Goal: Navigation & Orientation: Find specific page/section

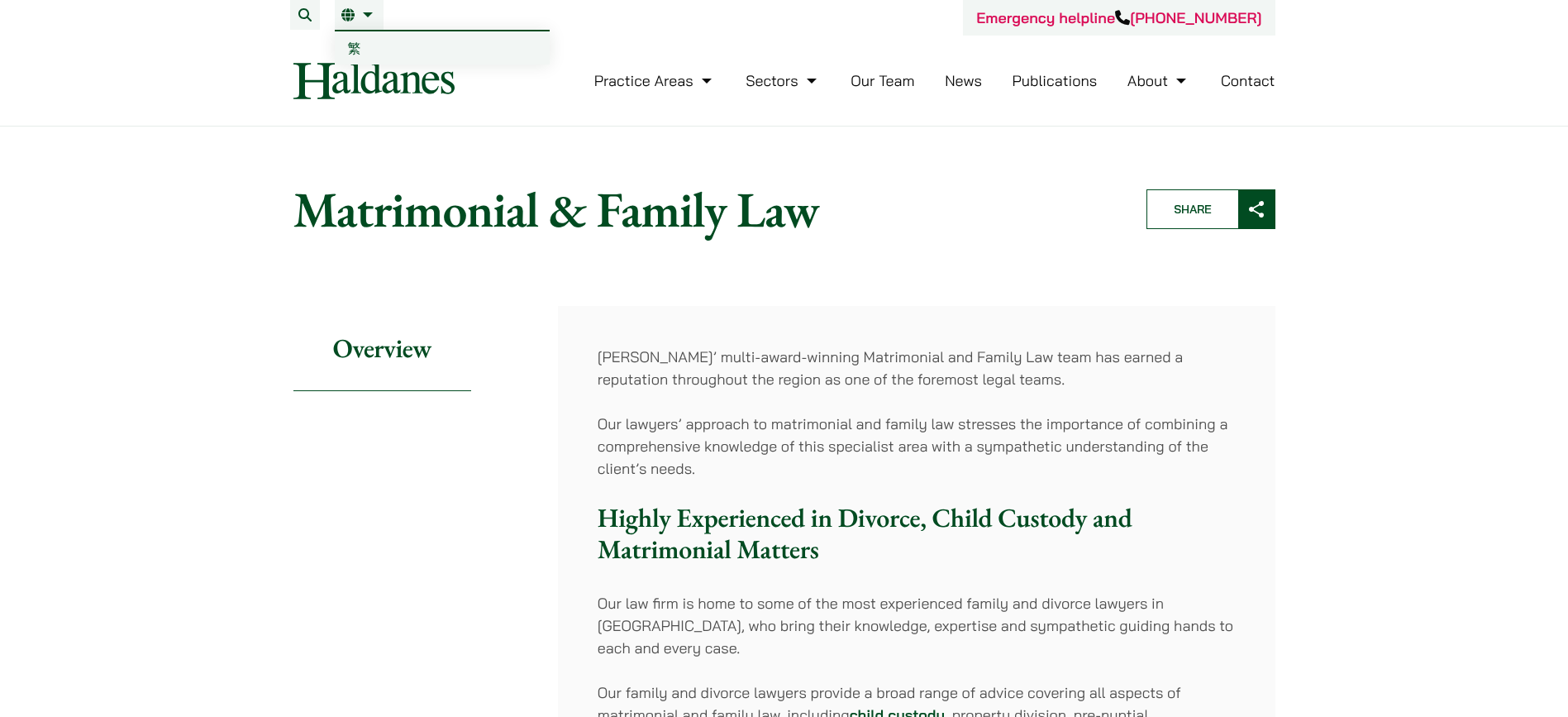
click at [355, 18] on link "EN" at bounding box center [358, 15] width 35 height 13
click at [352, 20] on link "EN" at bounding box center [358, 15] width 35 height 13
click at [369, 14] on link "EN" at bounding box center [358, 15] width 35 height 13
click at [351, 46] on span "繁" at bounding box center [354, 47] width 13 height 16
click at [359, 43] on span "繁" at bounding box center [354, 47] width 13 height 16
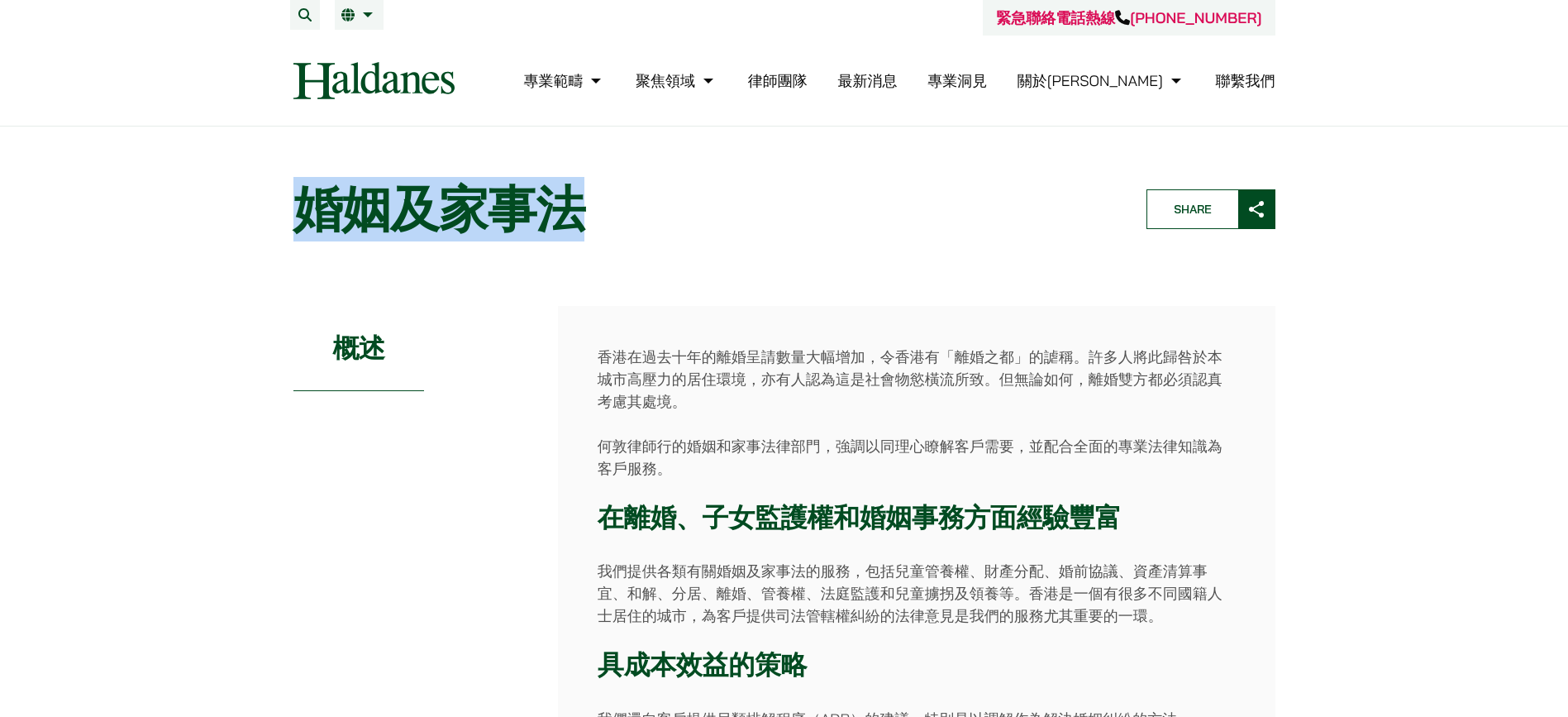
drag, startPoint x: 308, startPoint y: 209, endPoint x: 573, endPoint y: 220, distance: 265.2
click at [573, 220] on h1 "婚姻及家事法" at bounding box center [706, 208] width 825 height 59
copy h1 "婚姻及家事法"
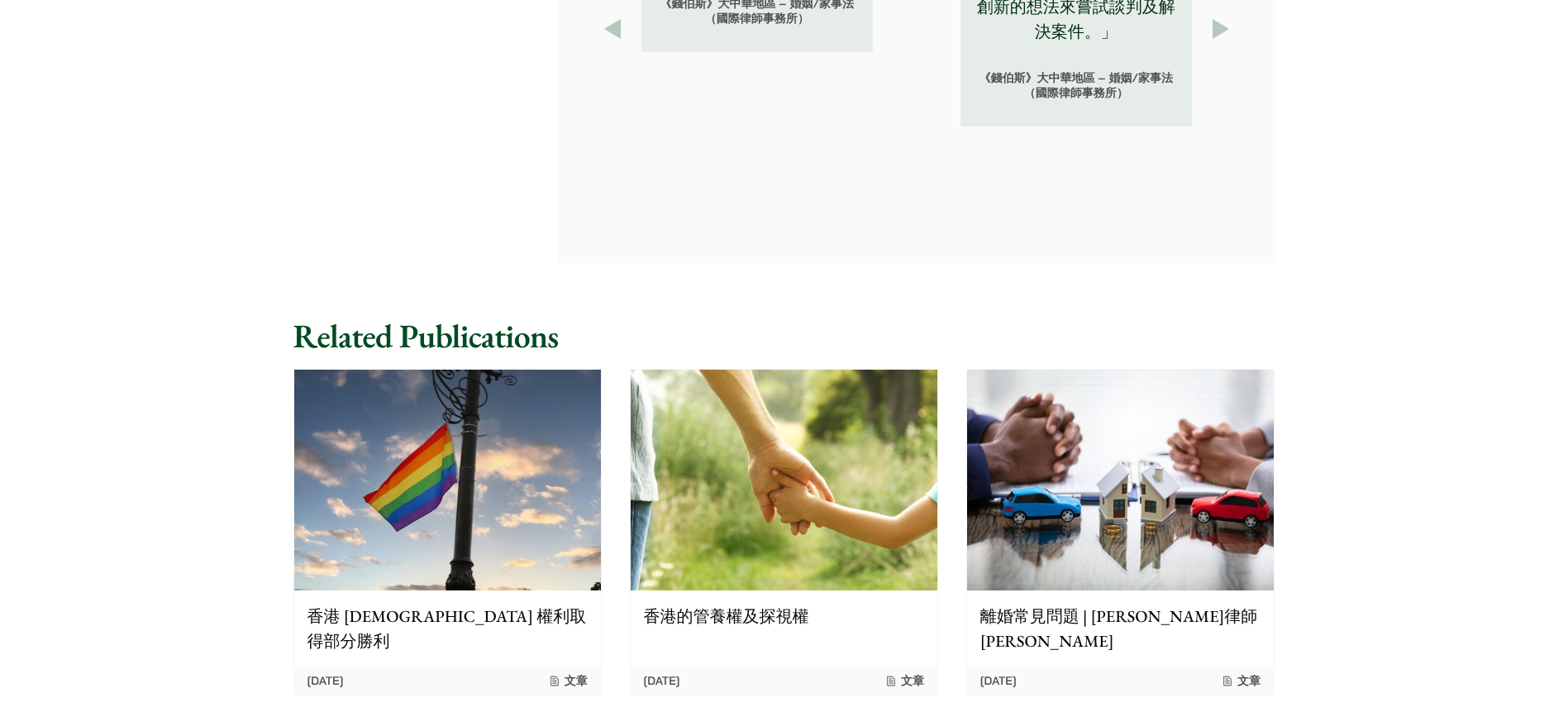
scroll to position [1549, 0]
